Goal: Task Accomplishment & Management: Manage account settings

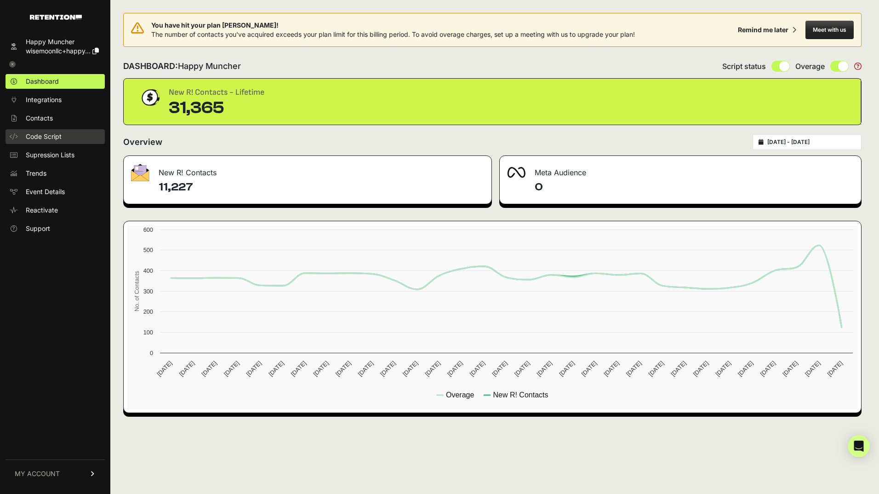
click at [55, 133] on span "Code Script" at bounding box center [44, 136] width 36 height 9
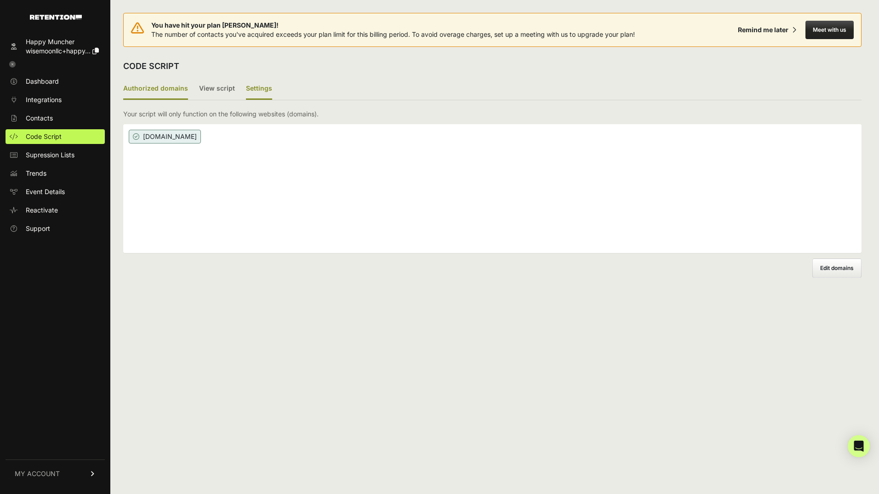
click at [253, 86] on label "Settings" at bounding box center [259, 89] width 26 height 22
click at [0, 0] on input "Settings" at bounding box center [0, 0] width 0 height 0
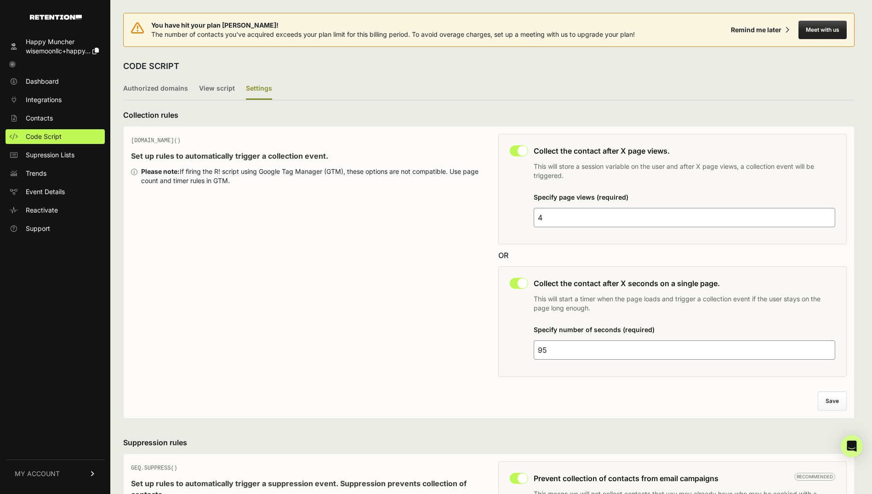
click at [522, 150] on input "checkbox" at bounding box center [519, 150] width 18 height 11
checkbox input "false"
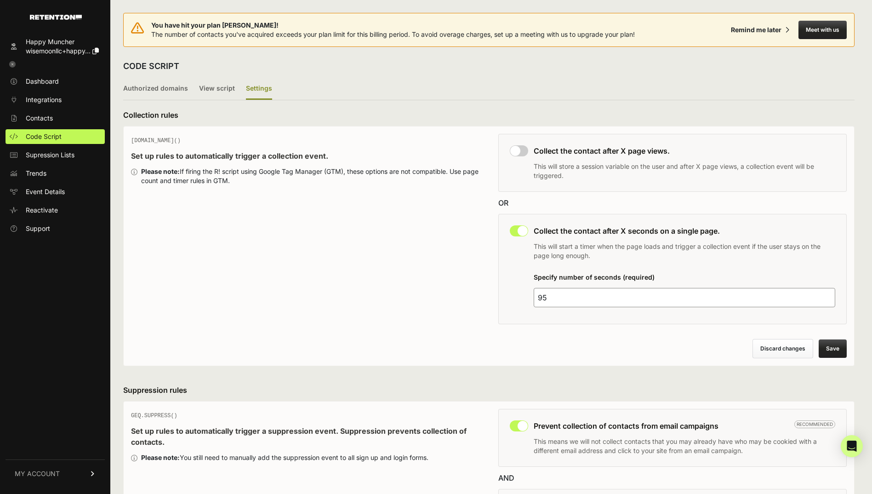
click at [520, 233] on input "checkbox" at bounding box center [519, 230] width 18 height 11
checkbox input "false"
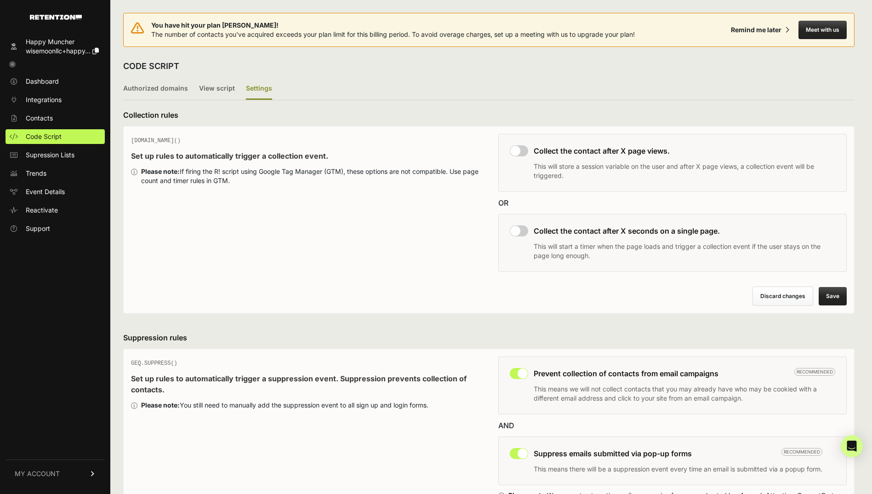
click at [842, 294] on button "Save" at bounding box center [833, 296] width 28 height 18
click at [10, 65] on icon at bounding box center [12, 64] width 6 height 6
